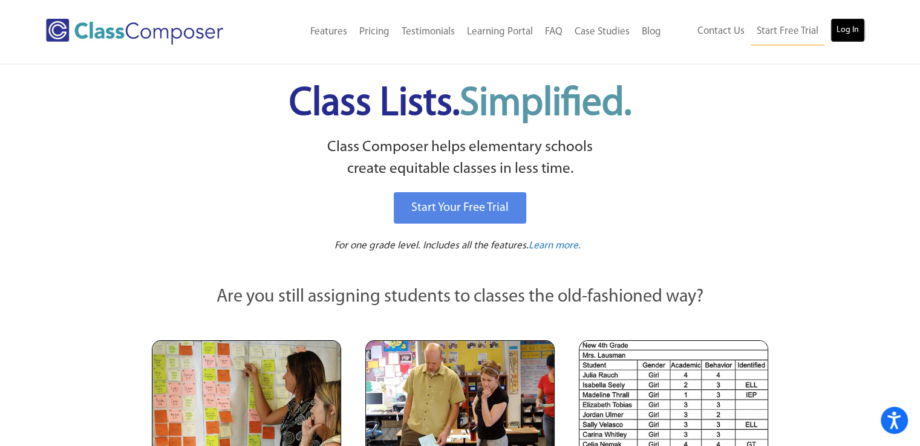
click at [849, 25] on link "Log In" at bounding box center [848, 30] width 34 height 24
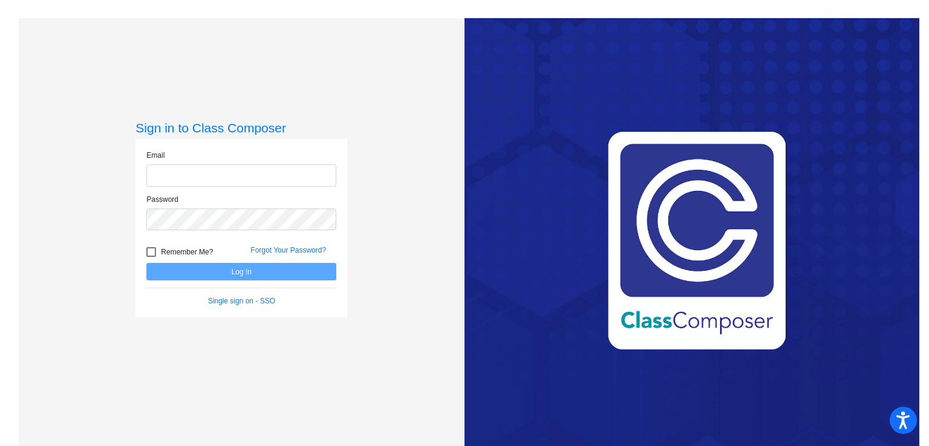
click at [268, 178] on input "email" at bounding box center [241, 176] width 190 height 22
type input "[EMAIL_ADDRESS][DOMAIN_NAME]"
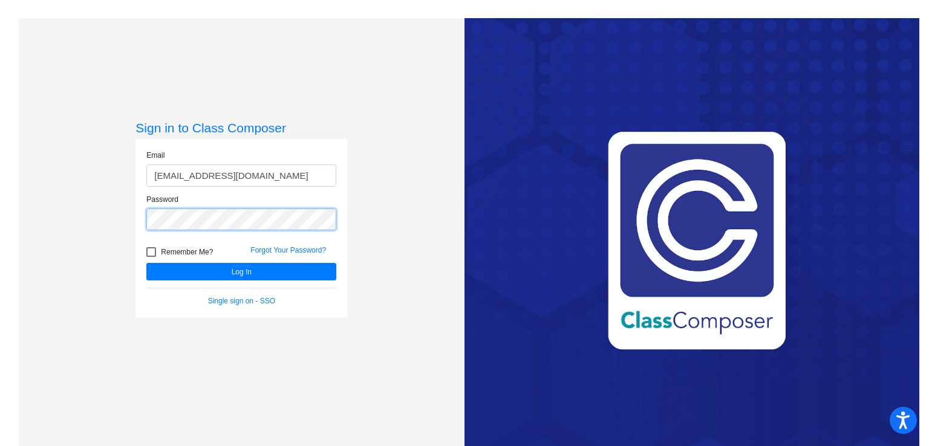
click at [146, 263] on button "Log In" at bounding box center [241, 272] width 190 height 18
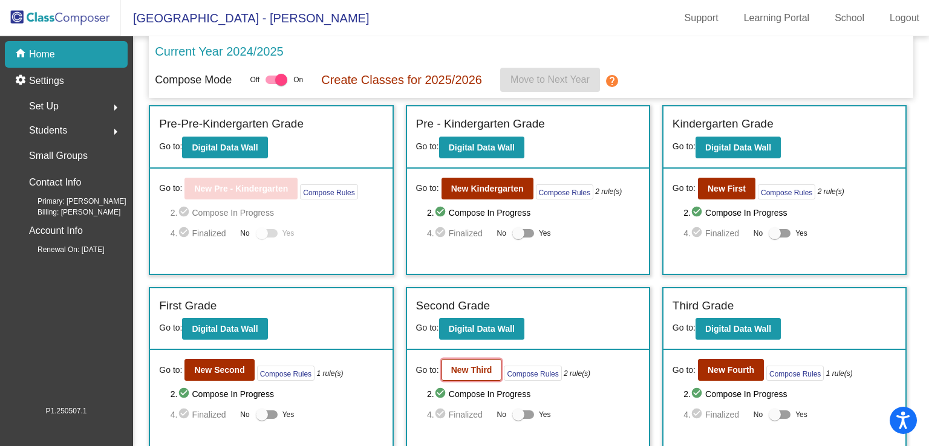
click at [479, 368] on b "New Third" at bounding box center [471, 370] width 41 height 10
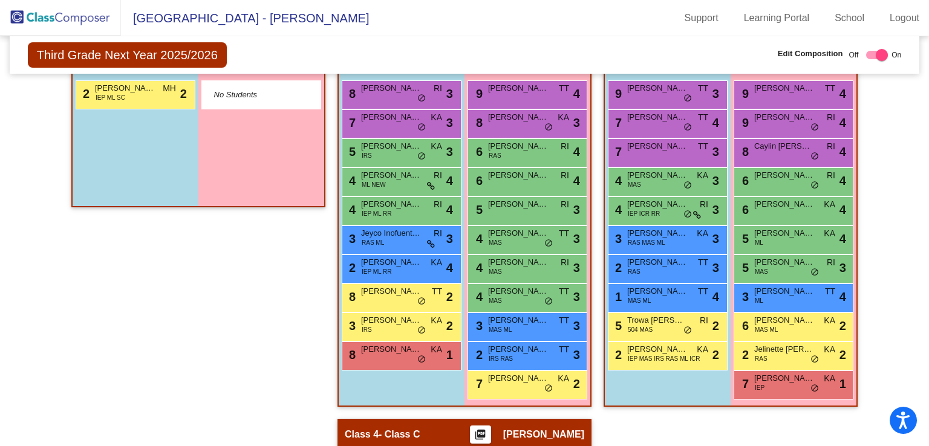
scroll to position [316, 0]
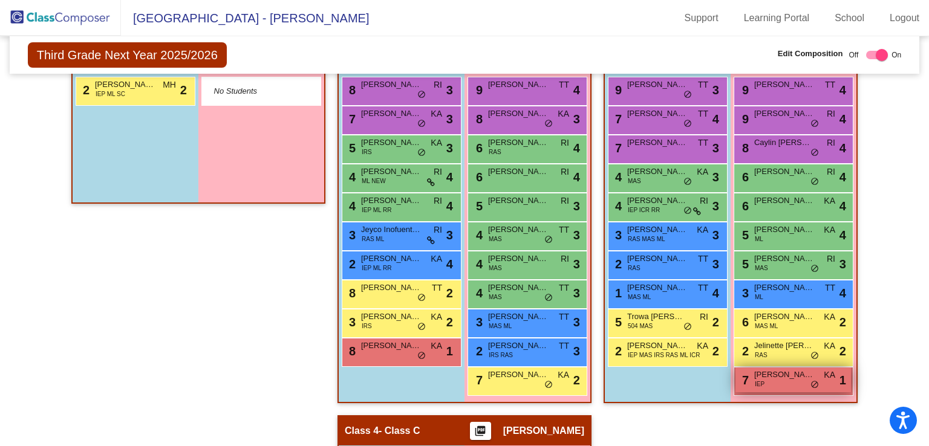
click at [781, 374] on span "Penelope Sacco" at bounding box center [784, 375] width 61 height 12
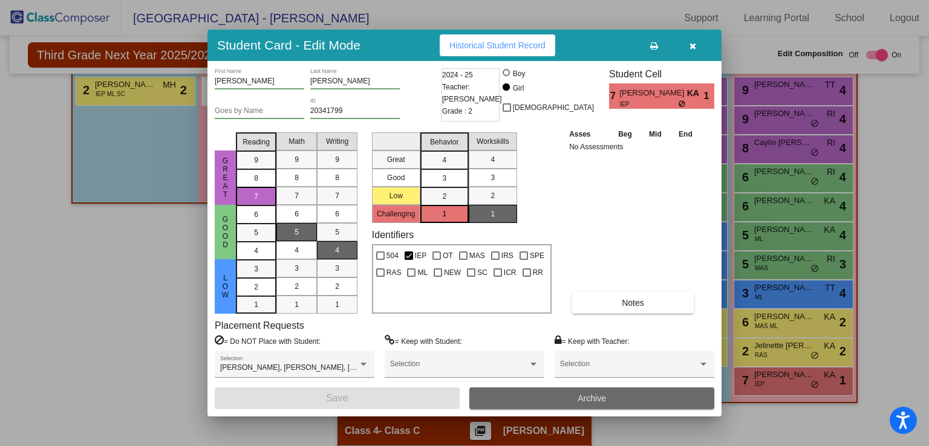
click at [669, 401] on button "Archive" at bounding box center [591, 399] width 245 height 22
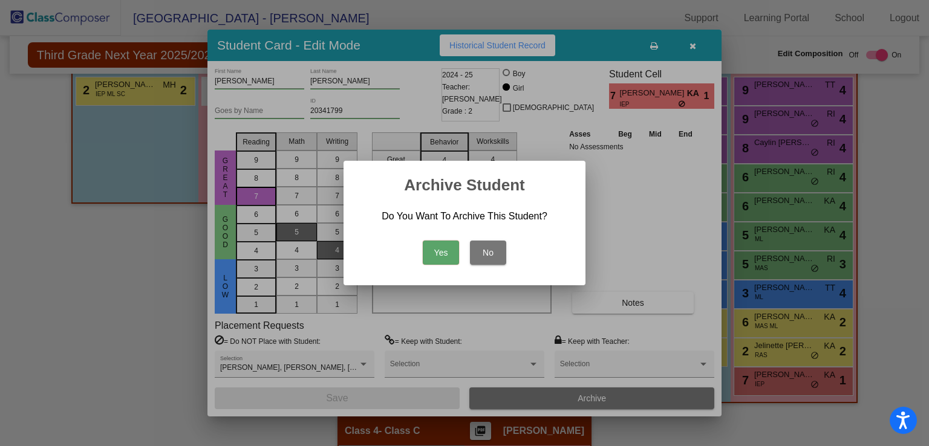
click at [446, 255] on button "Yes" at bounding box center [441, 253] width 36 height 24
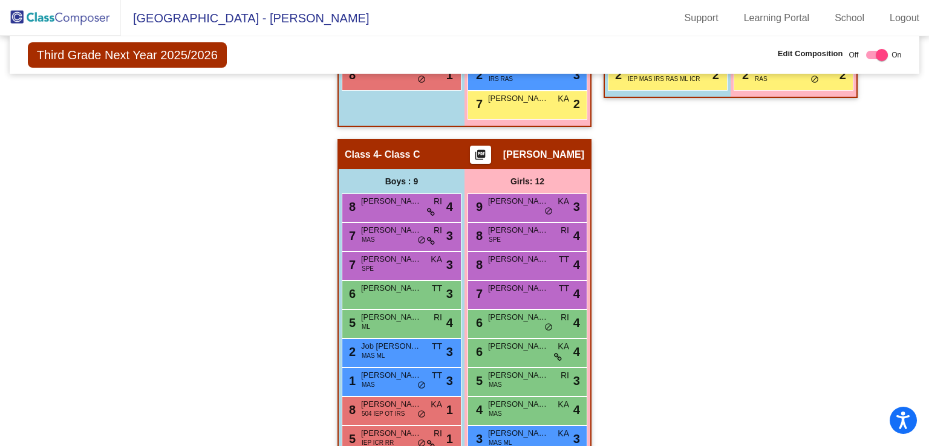
scroll to position [593, 0]
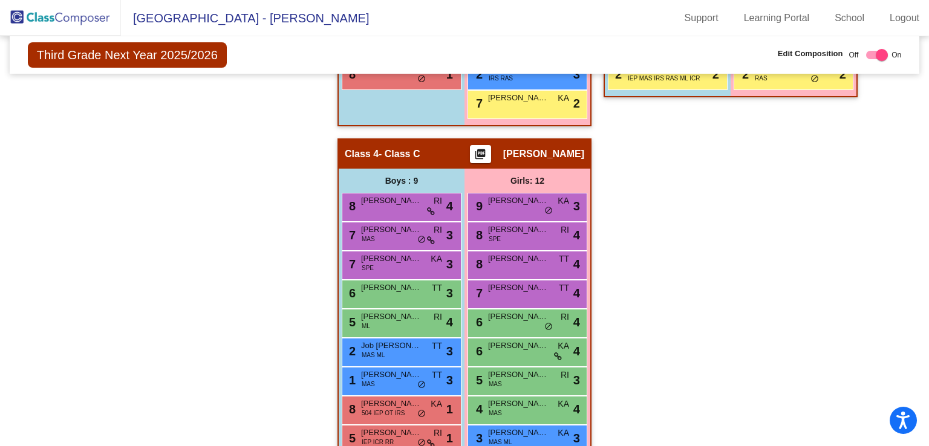
drag, startPoint x: 512, startPoint y: 405, endPoint x: 771, endPoint y: 378, distance: 259.7
drag, startPoint x: 771, startPoint y: 378, endPoint x: 842, endPoint y: 337, distance: 82.4
click at [842, 337] on div "Hallway - Hallway Class picture_as_pdf Add Student First Name Last Name Student…" at bounding box center [465, 153] width 892 height 816
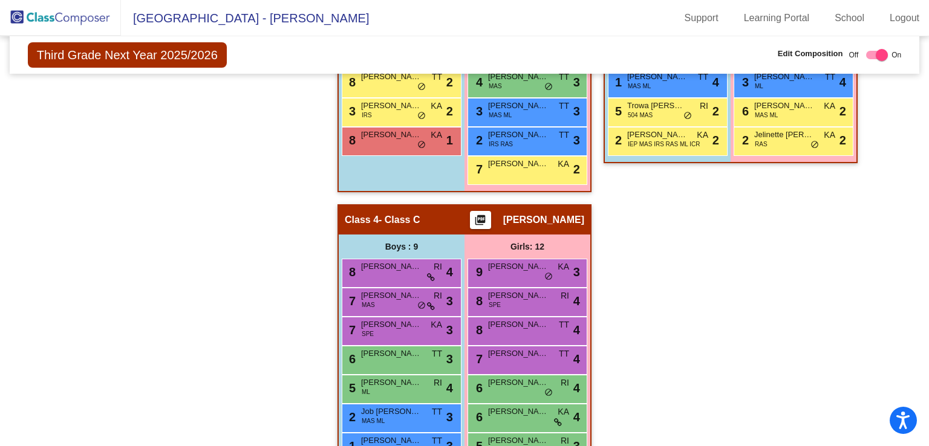
scroll to position [532, 0]
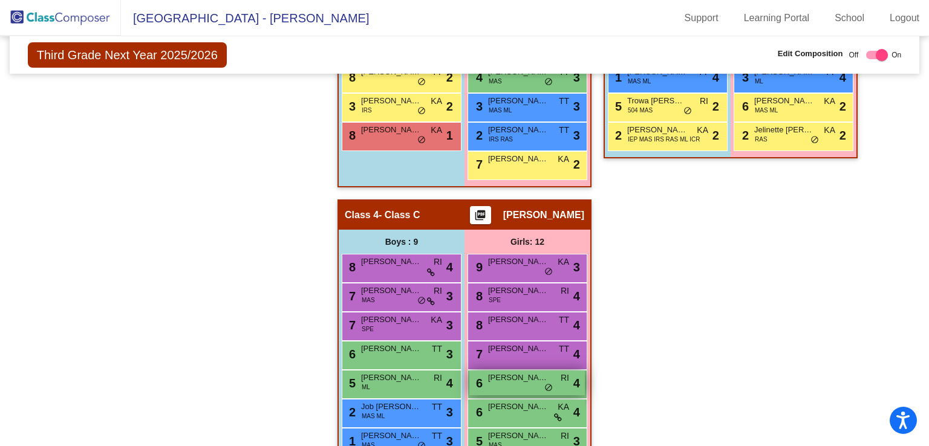
click at [503, 378] on span "Joana Tlapale Cholula" at bounding box center [518, 378] width 61 height 12
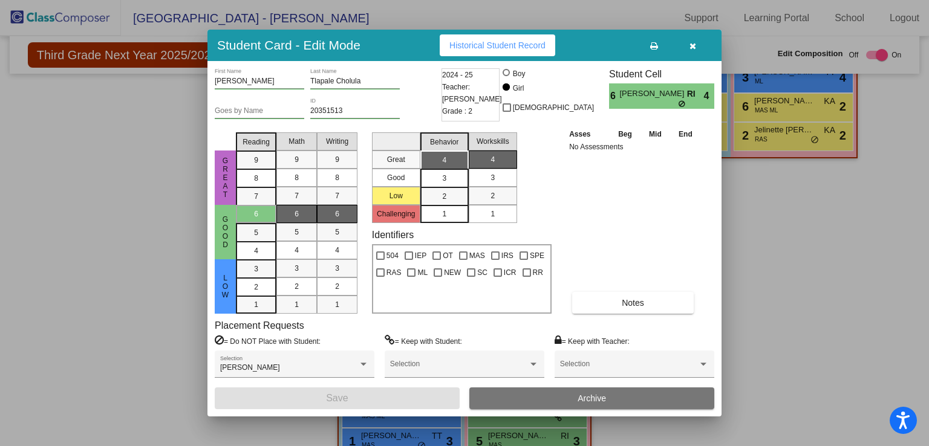
click at [694, 45] on icon "button" at bounding box center [693, 46] width 7 height 8
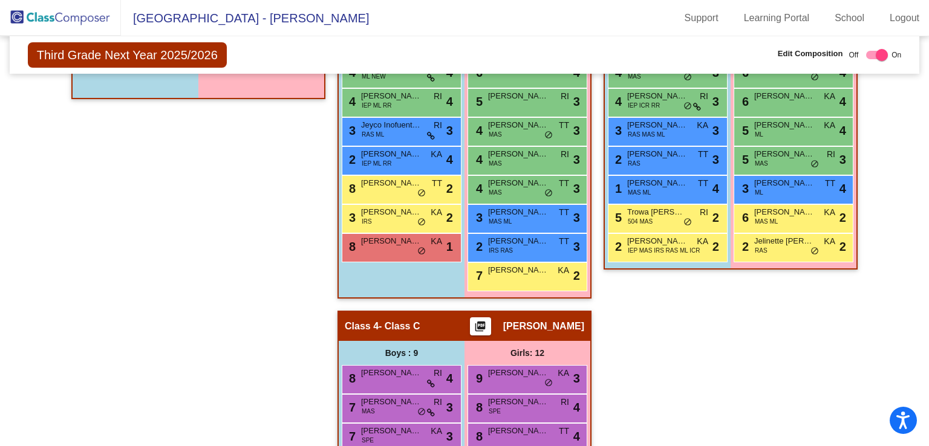
scroll to position [432, 0]
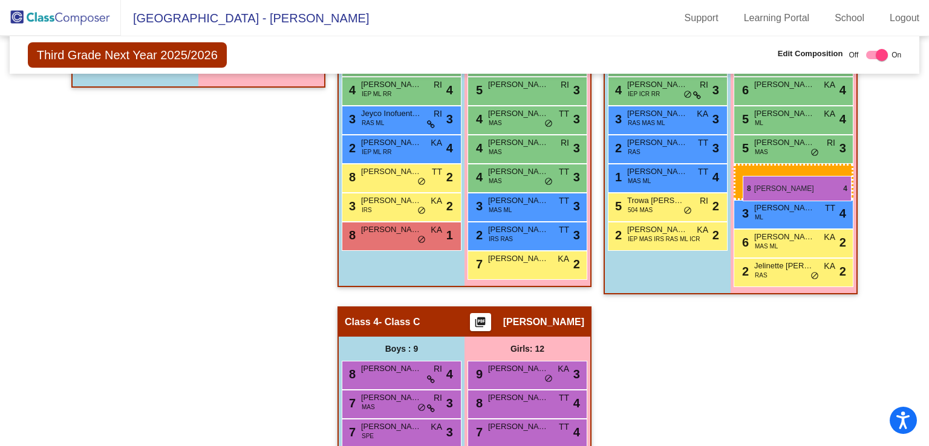
drag, startPoint x: 530, startPoint y: 389, endPoint x: 748, endPoint y: 171, distance: 308.5
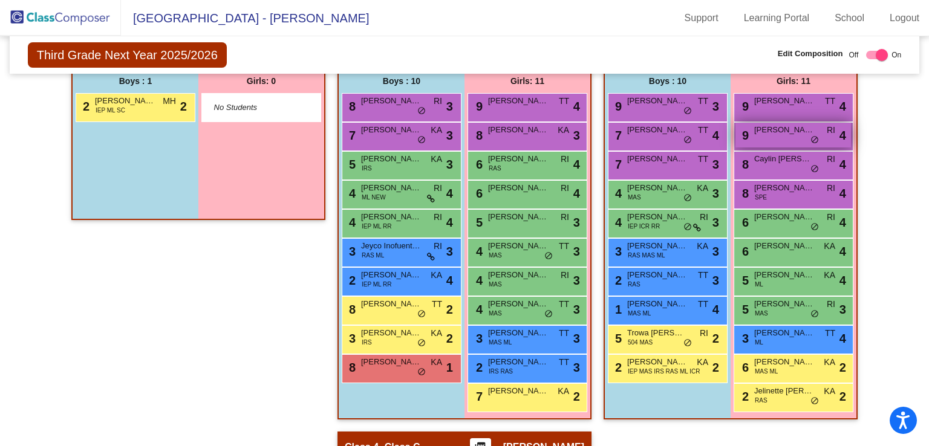
scroll to position [247, 0]
